Goal: Information Seeking & Learning: Learn about a topic

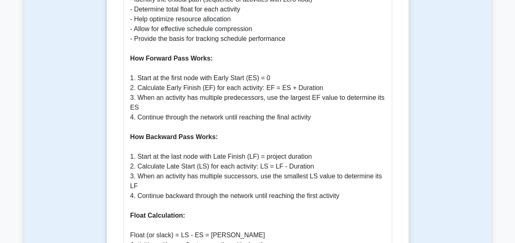
scroll to position [512, 0]
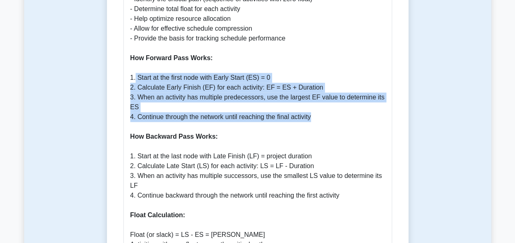
drag, startPoint x: 135, startPoint y: 70, endPoint x: 311, endPoint y: 108, distance: 180.8
copy p "Start at the first node with Early Start (ES) = 0 2. Calculate Early Finish (EF…"
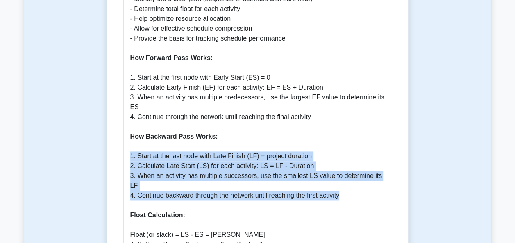
drag, startPoint x: 343, startPoint y: 176, endPoint x: 127, endPoint y: 149, distance: 217.4
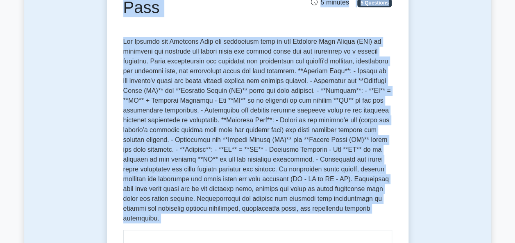
scroll to position [0, 0]
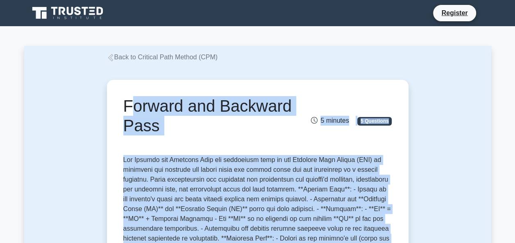
drag, startPoint x: 269, startPoint y: 228, endPoint x: 120, endPoint y: 101, distance: 196.0
copy div "Forward and Backward Pass 5 minutes 5 Questions The Forward and Backward Pass a…"
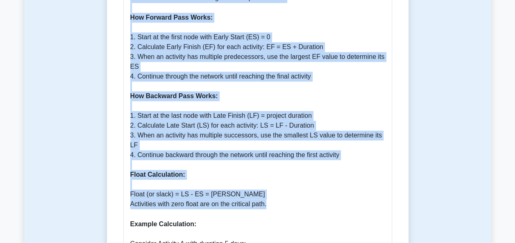
scroll to position [553, 0]
click at [136, 20] on p "What is Forward and Backward Pass? Forward and Backward Pass are essential calc…" at bounding box center [257, 224] width 255 height 796
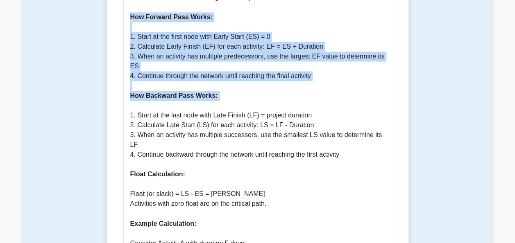
drag, startPoint x: 129, startPoint y: 7, endPoint x: 221, endPoint y: 97, distance: 129.1
click at [221, 97] on p "What is Forward and Backward Pass? Forward and Backward Pass are essential calc…" at bounding box center [257, 224] width 255 height 796
click at [221, 95] on p "What is Forward and Backward Pass? Forward and Backward Pass are essential calc…" at bounding box center [257, 224] width 255 height 796
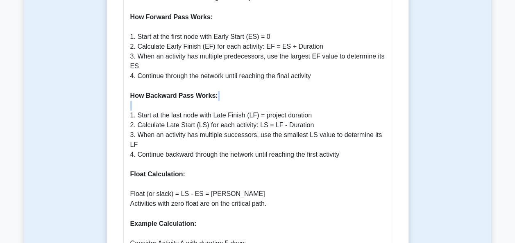
click at [221, 95] on p "What is Forward and Backward Pass? Forward and Backward Pass are essential calc…" at bounding box center [257, 224] width 255 height 796
click at [169, 101] on p "What is Forward and Backward Pass? Forward and Backward Pass are essential calc…" at bounding box center [257, 224] width 255 height 796
click at [213, 152] on p "What is Forward and Backward Pass? Forward and Backward Pass are essential calc…" at bounding box center [257, 224] width 255 height 796
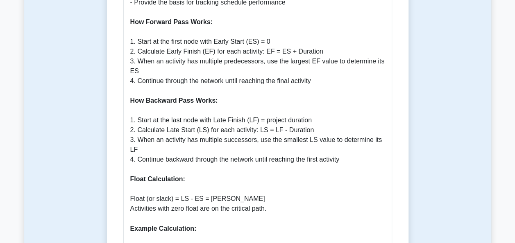
scroll to position [546, 0]
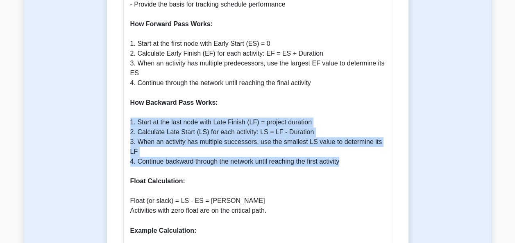
drag, startPoint x: 344, startPoint y: 145, endPoint x: 130, endPoint y: 112, distance: 216.2
click at [130, 112] on p "What is Forward and Backward Pass? Forward and Backward Pass are essential calc…" at bounding box center [257, 231] width 255 height 796
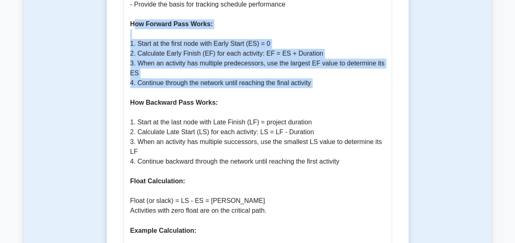
drag, startPoint x: 130, startPoint y: 112, endPoint x: 322, endPoint y: 84, distance: 194.0
click at [322, 84] on p "What is Forward and Backward Pass? Forward and Backward Pass are essential calc…" at bounding box center [257, 231] width 255 height 796
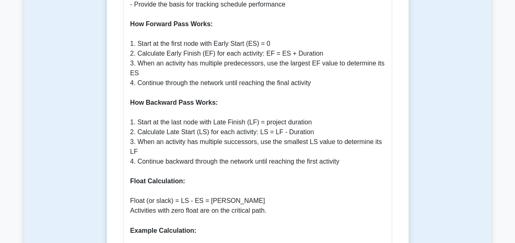
drag, startPoint x: 322, startPoint y: 84, endPoint x: 262, endPoint y: 104, distance: 63.4
click at [262, 104] on p "What is Forward and Backward Pass? Forward and Backward Pass are essential calc…" at bounding box center [257, 231] width 255 height 796
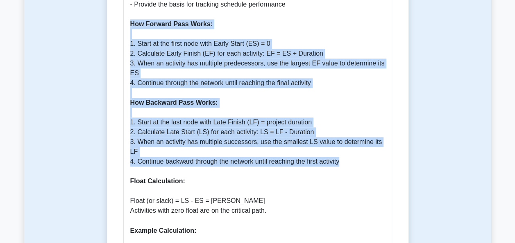
drag, startPoint x: 130, startPoint y: 14, endPoint x: 340, endPoint y: 141, distance: 245.9
click at [340, 141] on p "What is Forward and Backward Pass? Forward and Backward Pass are essential calc…" at bounding box center [257, 231] width 255 height 796
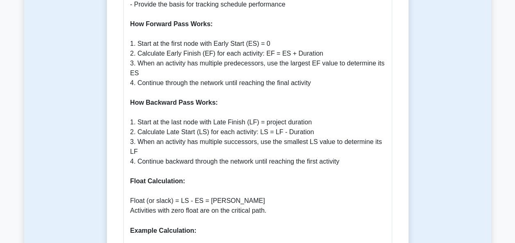
click at [259, 157] on p "What is Forward and Backward Pass? Forward and Backward Pass are essential calc…" at bounding box center [257, 231] width 255 height 796
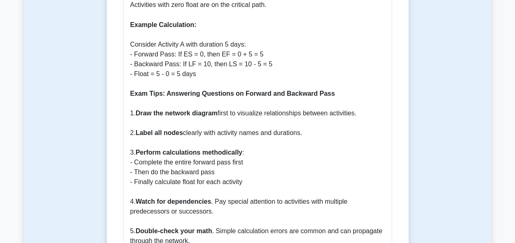
scroll to position [752, 0]
